Goal: Information Seeking & Learning: Learn about a topic

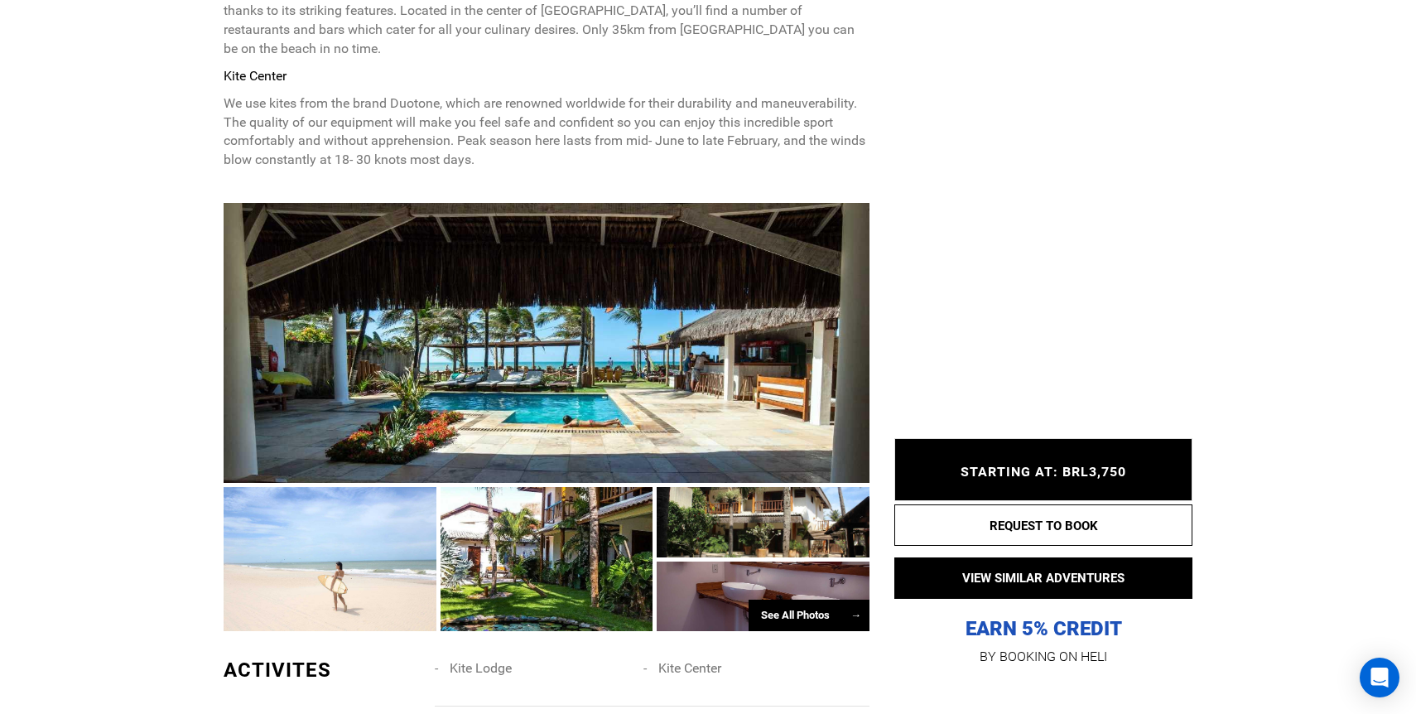
scroll to position [828, 0]
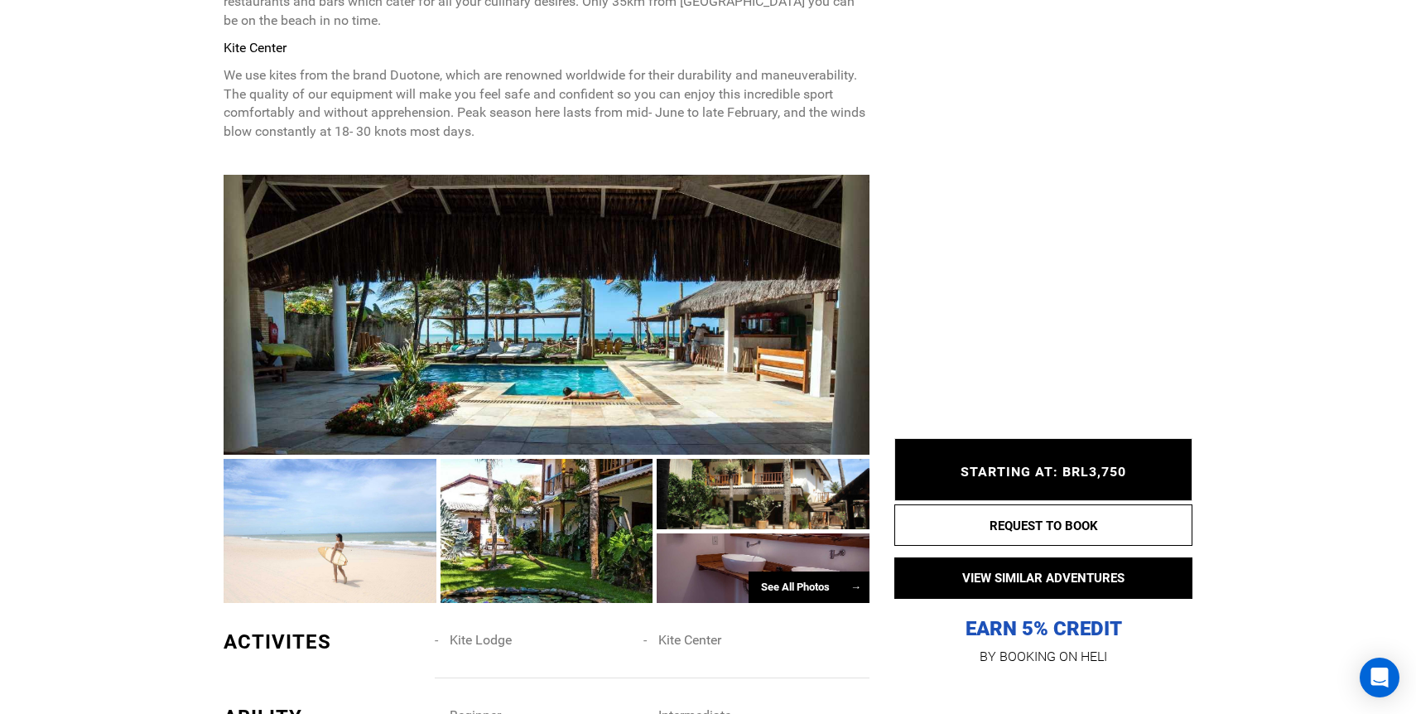
click at [789, 571] on div "See All Photos →" at bounding box center [808, 587] width 121 height 32
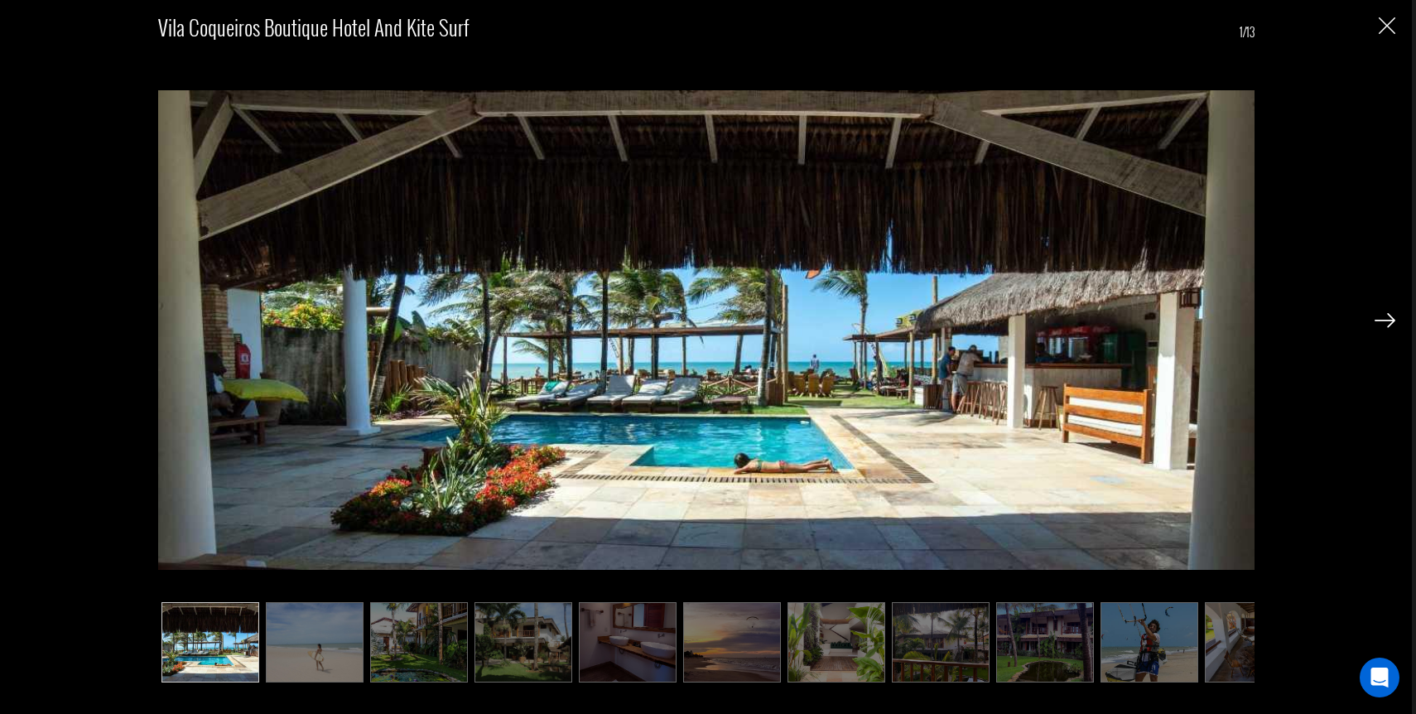
click at [1383, 319] on img at bounding box center [1384, 320] width 21 height 15
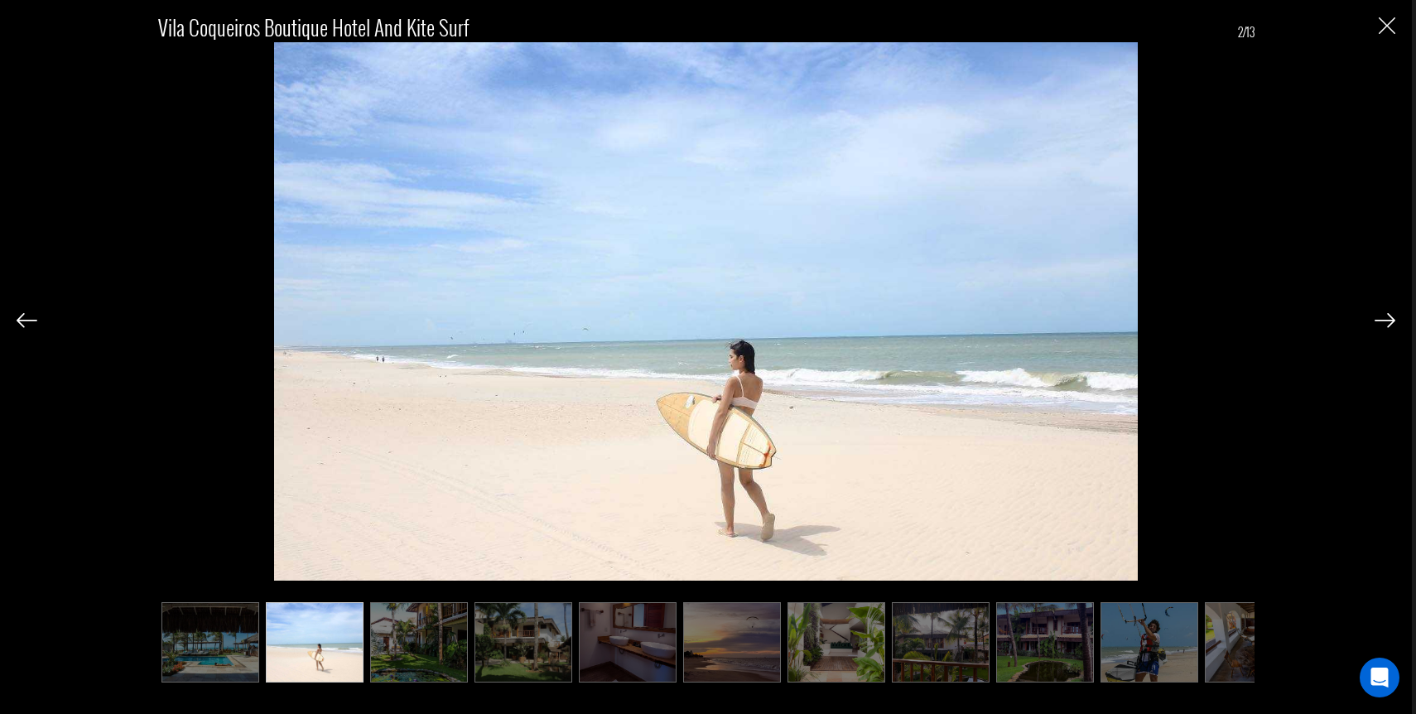
click at [1383, 319] on img at bounding box center [1384, 320] width 21 height 15
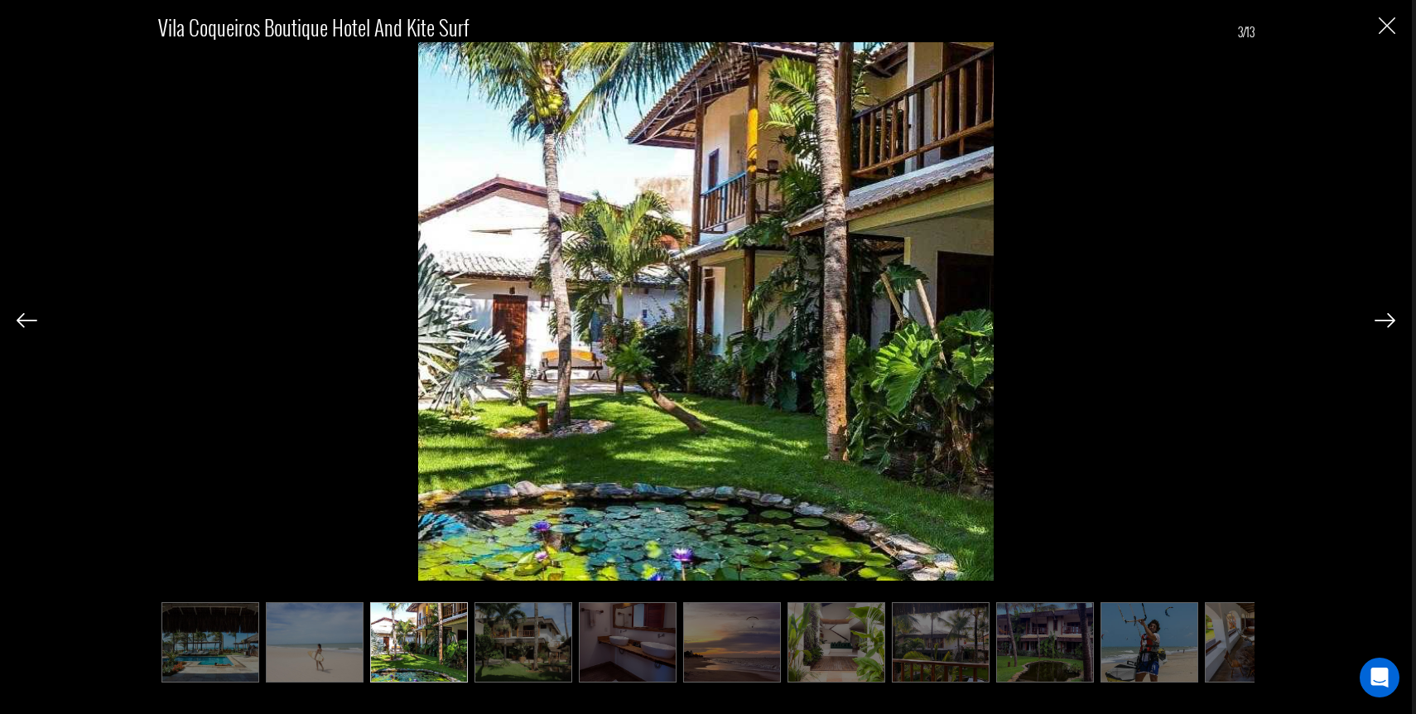
click at [1383, 319] on img at bounding box center [1384, 320] width 21 height 15
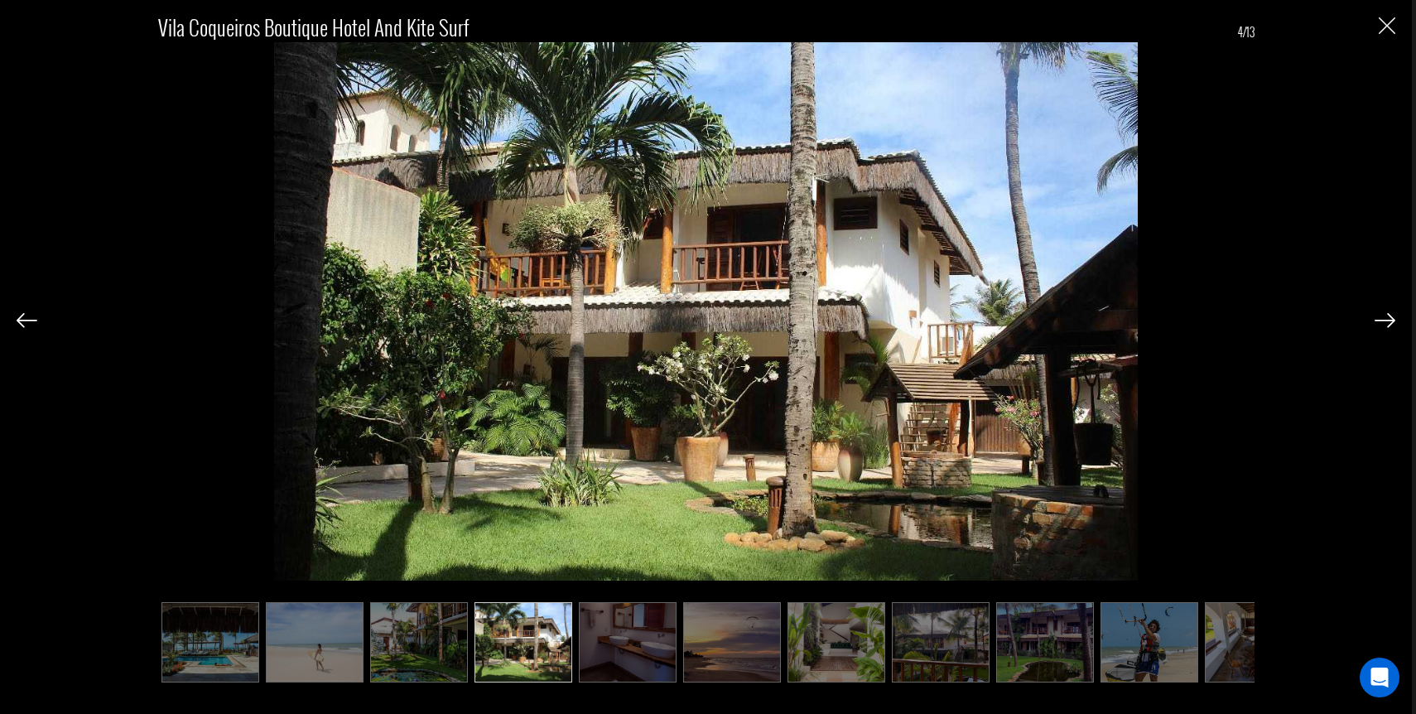
click at [1383, 319] on img at bounding box center [1384, 320] width 21 height 15
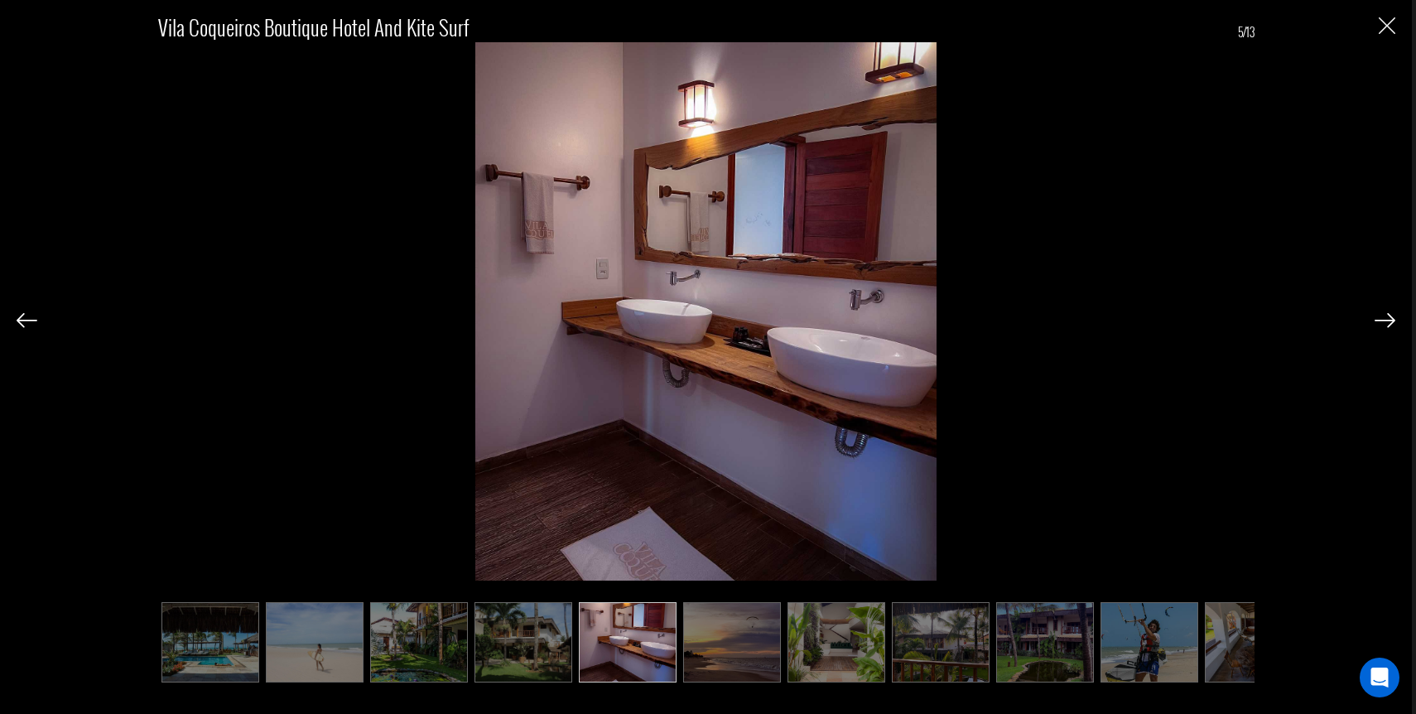
click at [1383, 319] on img at bounding box center [1384, 320] width 21 height 15
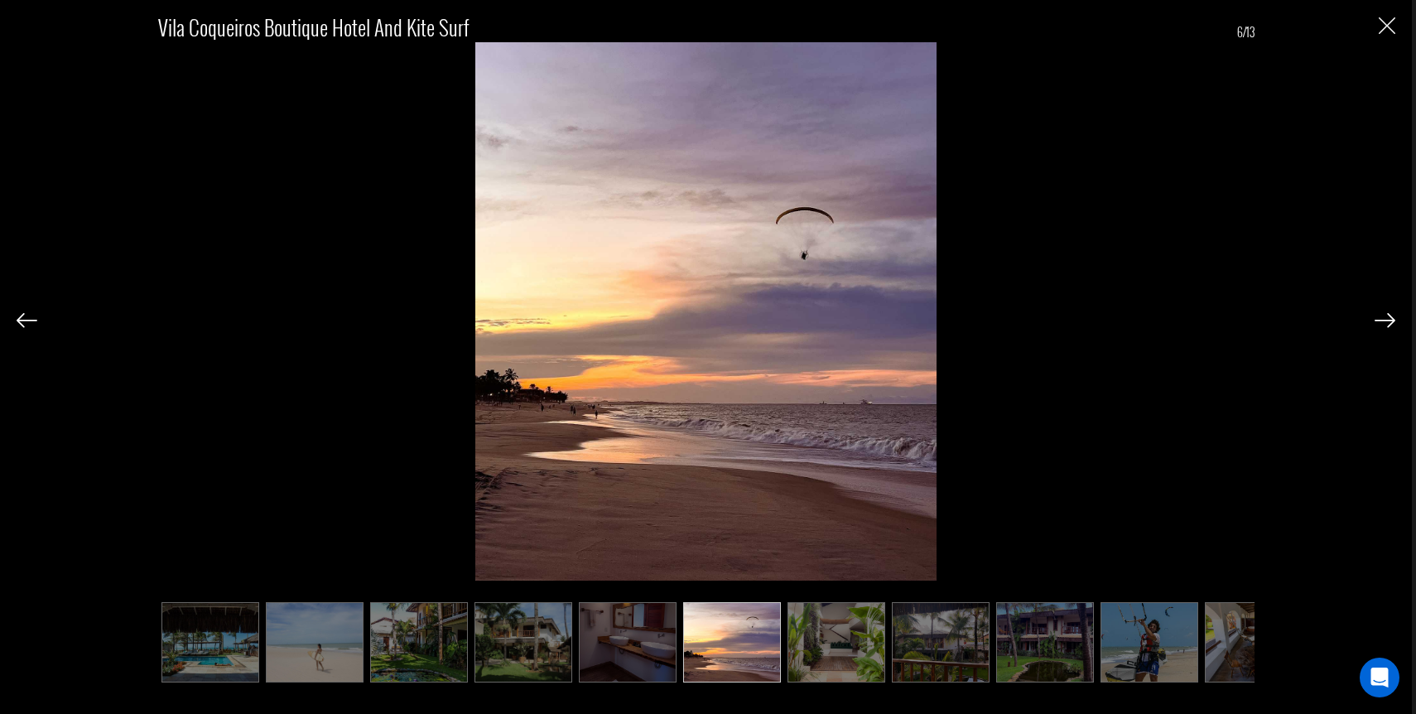
click at [1383, 319] on img at bounding box center [1384, 320] width 21 height 15
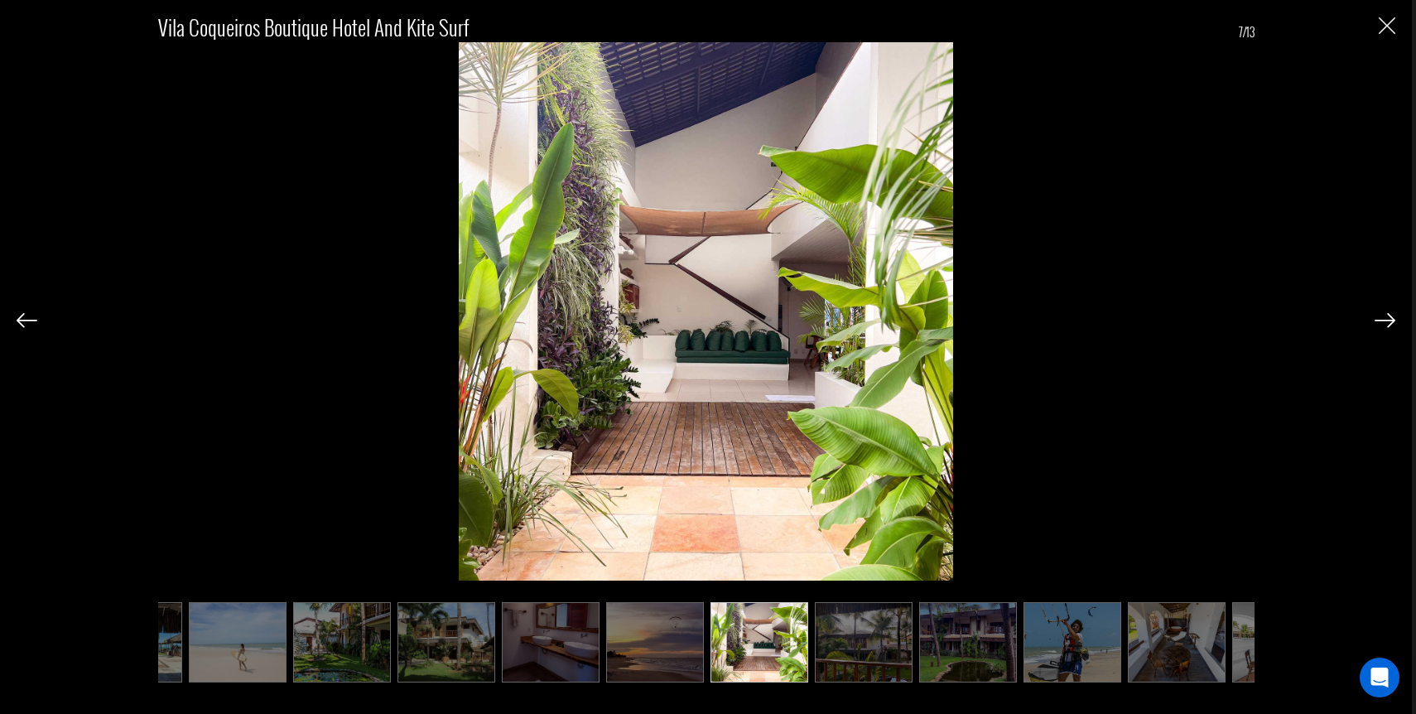
click at [1383, 319] on img at bounding box center [1384, 320] width 21 height 15
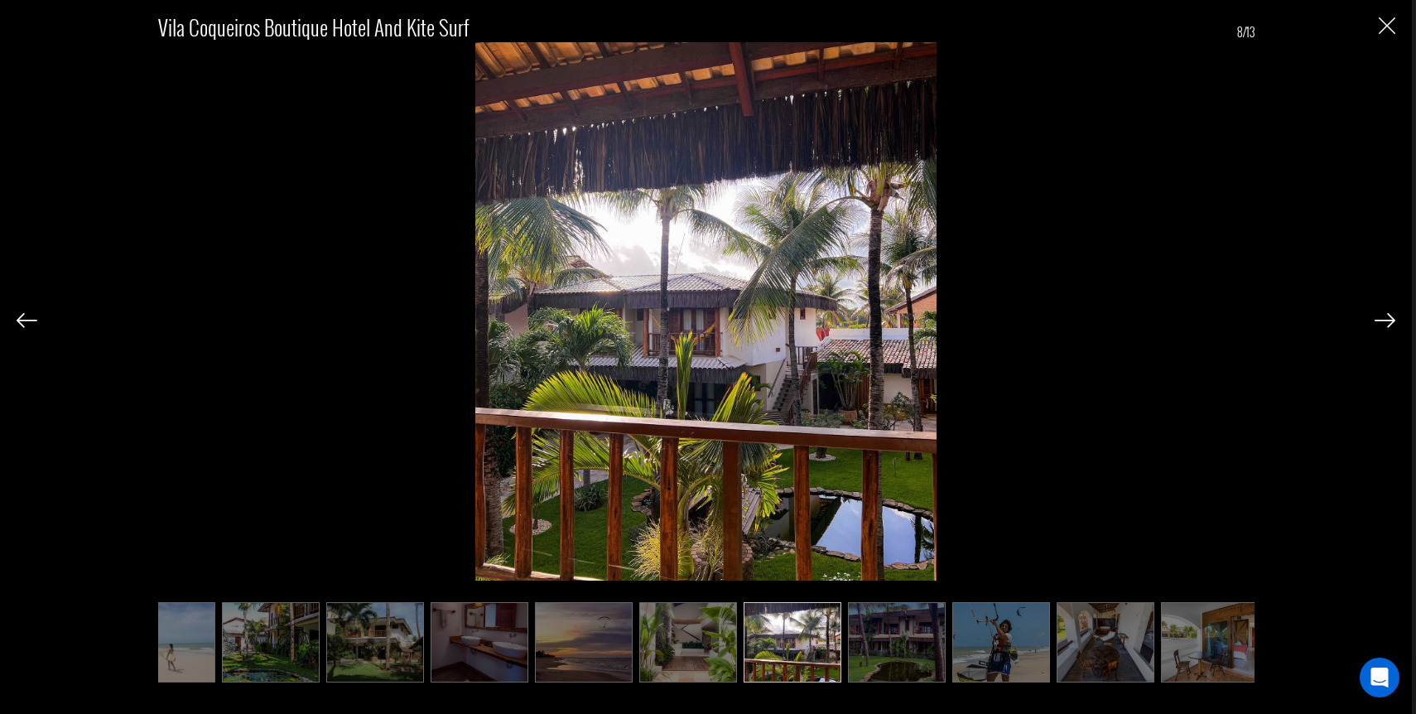
click at [1383, 319] on img at bounding box center [1384, 320] width 21 height 15
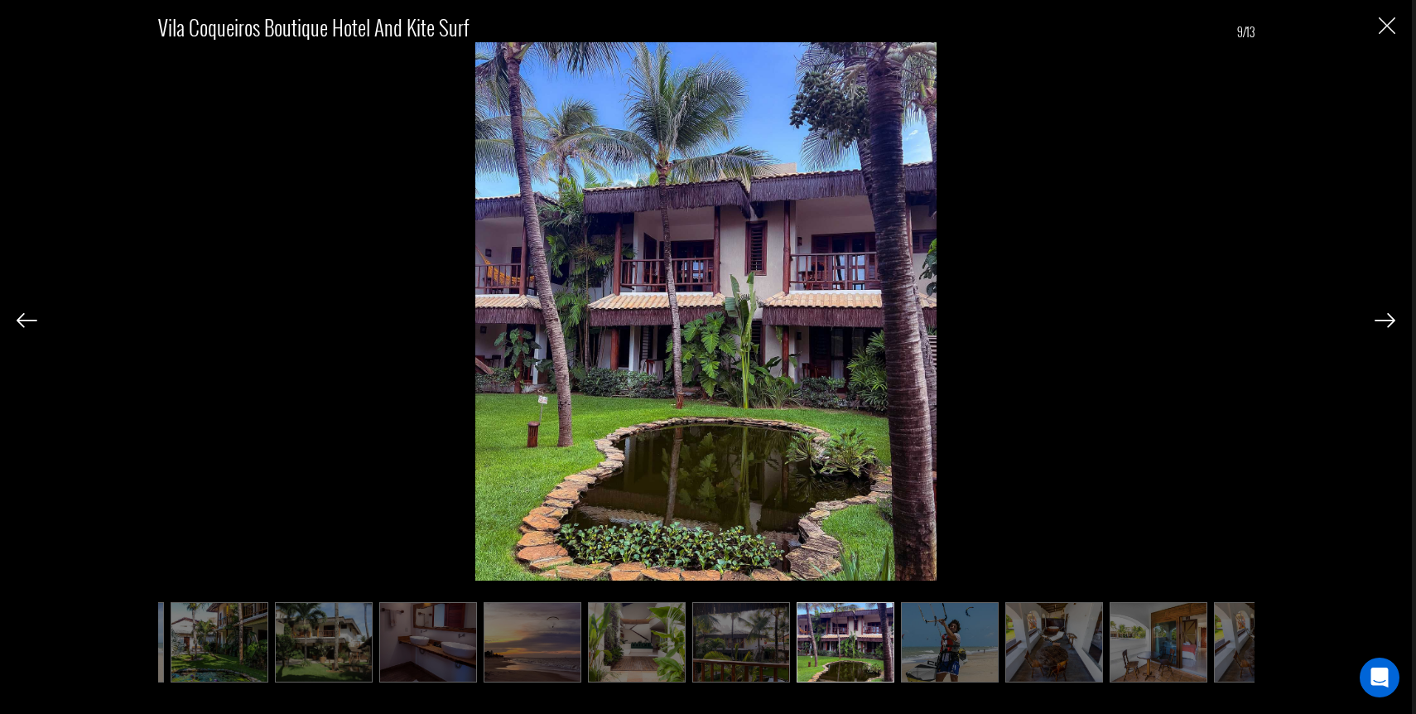
click at [1383, 319] on img at bounding box center [1384, 320] width 21 height 15
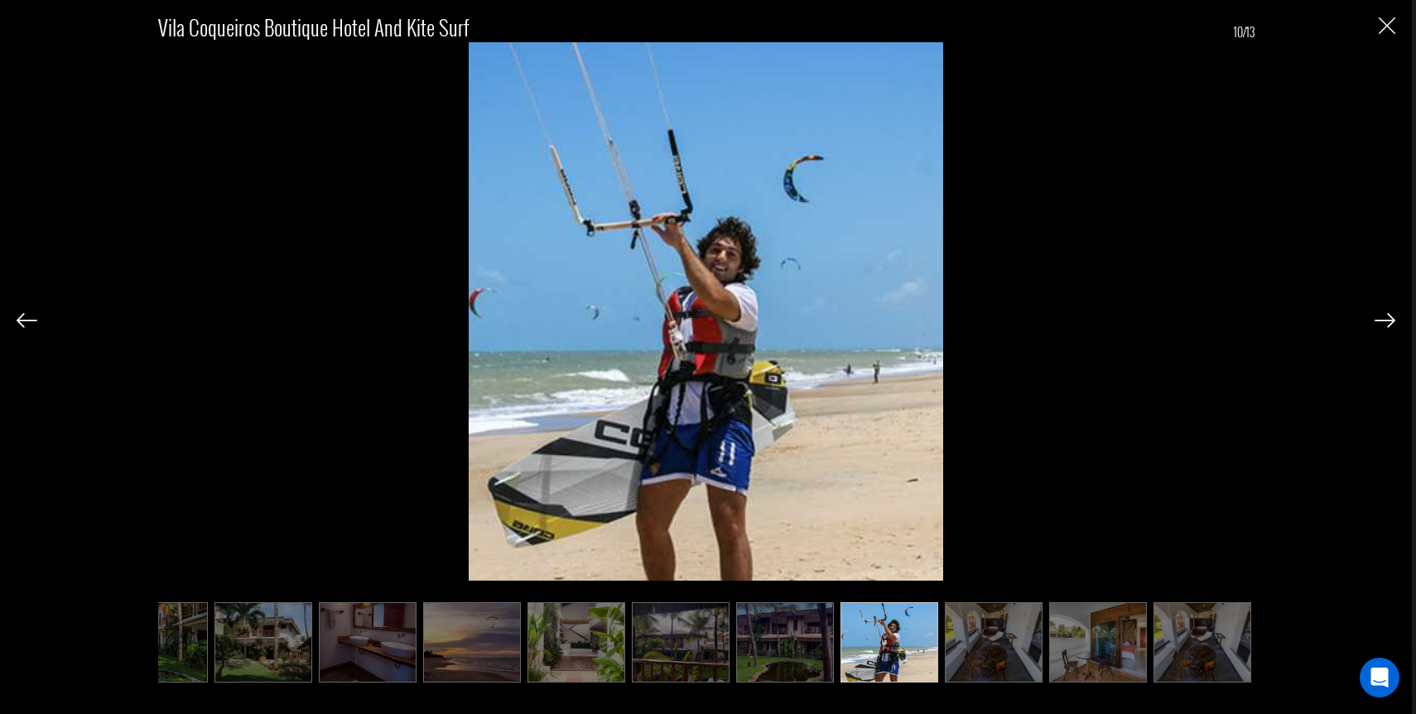
click at [1383, 319] on img at bounding box center [1384, 320] width 21 height 15
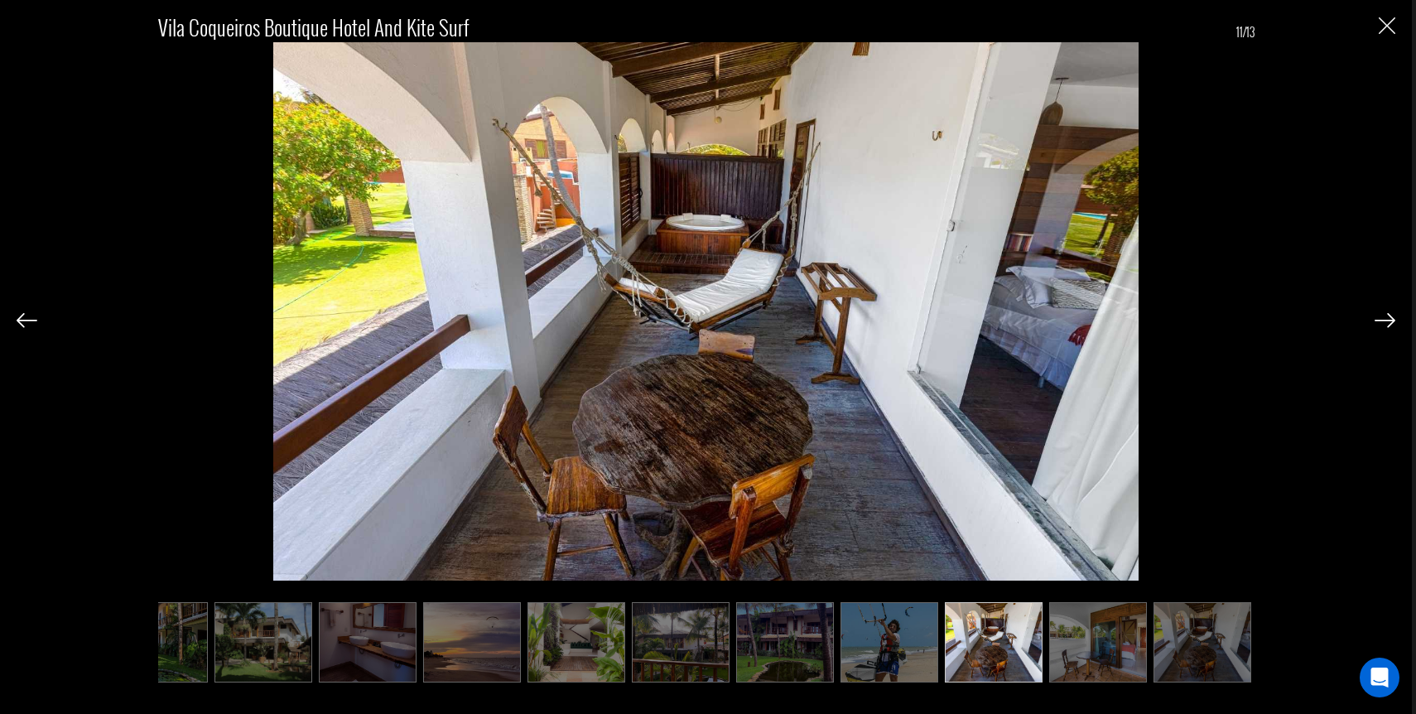
click at [1383, 319] on img at bounding box center [1384, 320] width 21 height 15
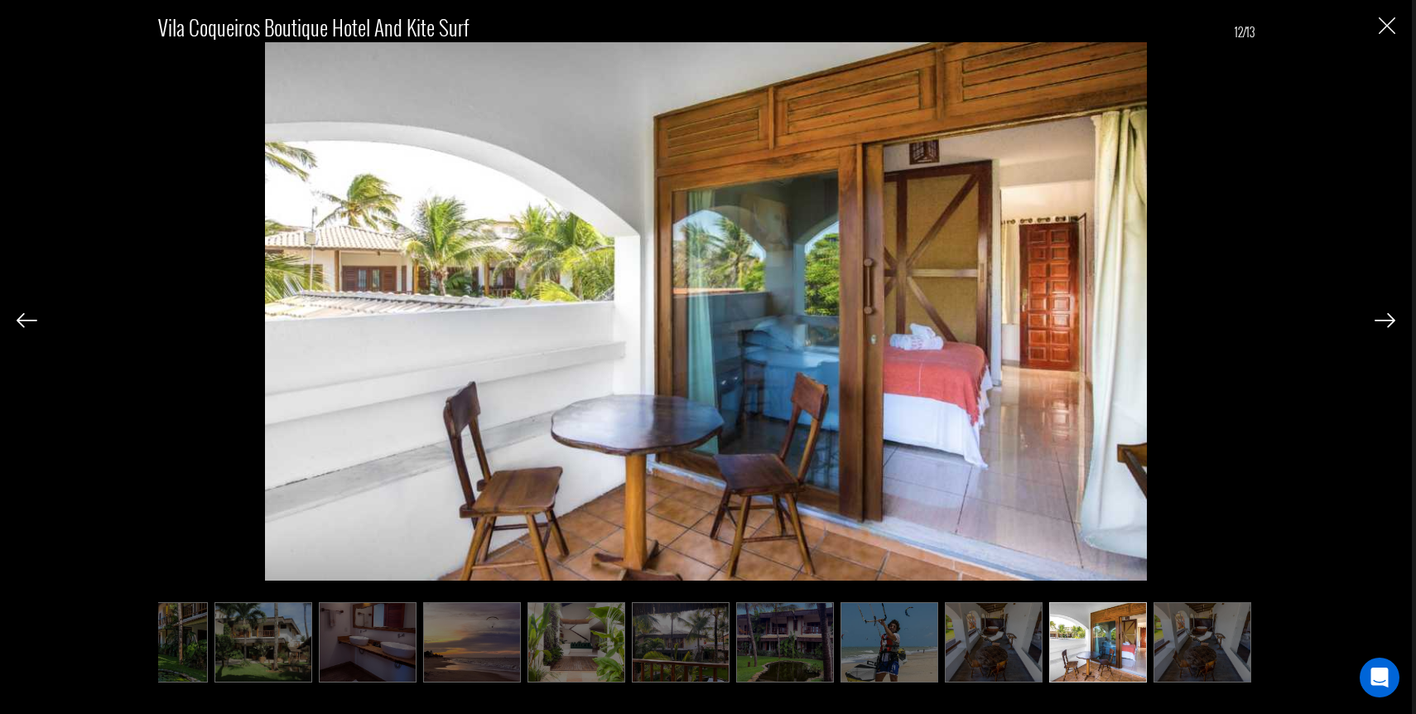
click at [1383, 319] on img at bounding box center [1384, 320] width 21 height 15
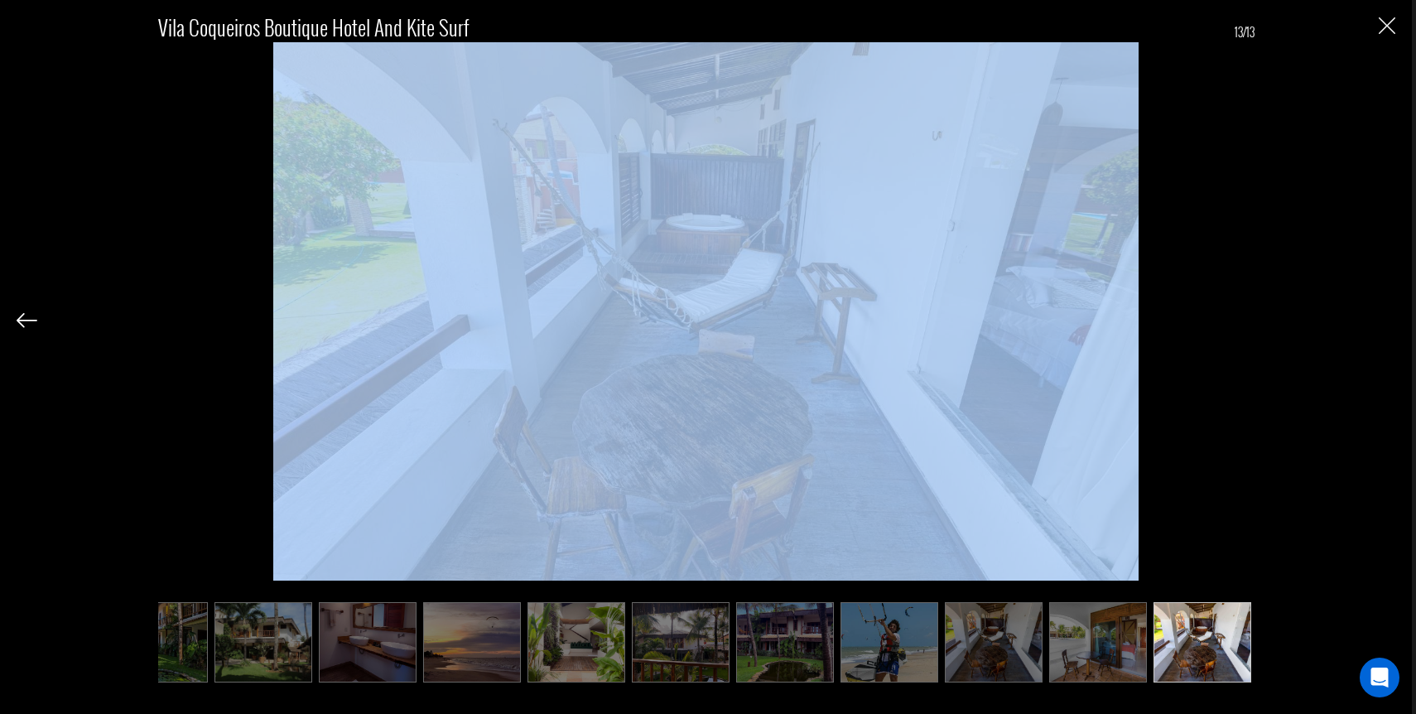
click at [1383, 319] on div "Vila Coqueiros Boutique hotel and kite surf 13/13" at bounding box center [706, 339] width 1378 height 678
click at [1386, 42] on div "Vila Coqueiros Boutique hotel and kite surf 13/13" at bounding box center [706, 339] width 1378 height 678
